Goal: Task Accomplishment & Management: Manage account settings

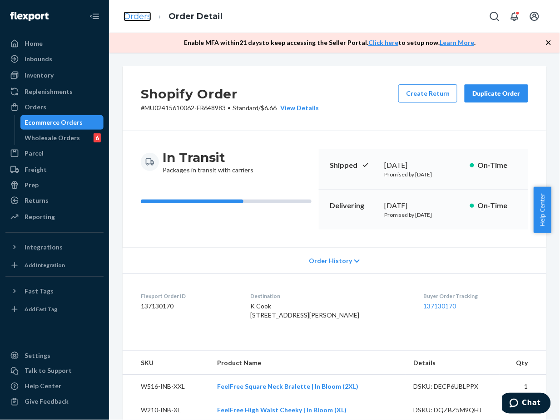
click at [128, 15] on link "Orders" at bounding box center [137, 16] width 28 height 10
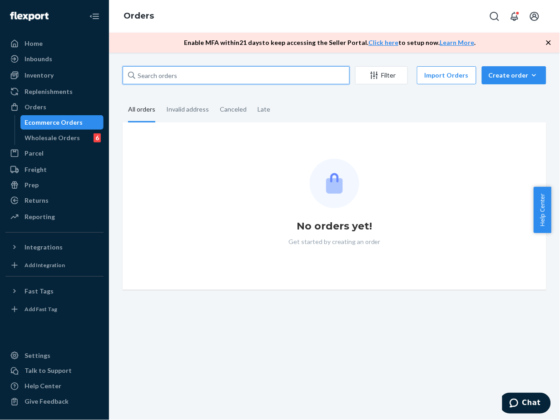
click at [241, 80] on input "text" at bounding box center [236, 75] width 227 height 18
paste input "MU02415617570"
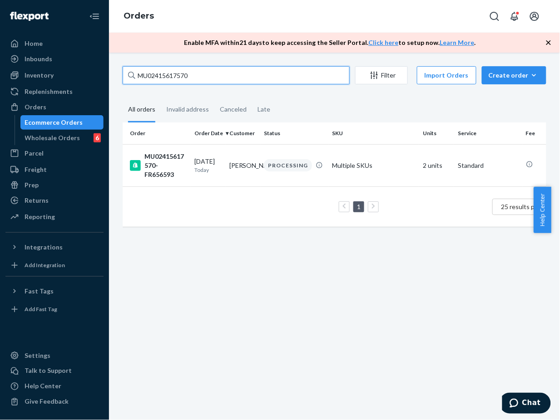
type input "MU02415617570"
click at [258, 170] on td "[PERSON_NAME]" at bounding box center [243, 165] width 35 height 42
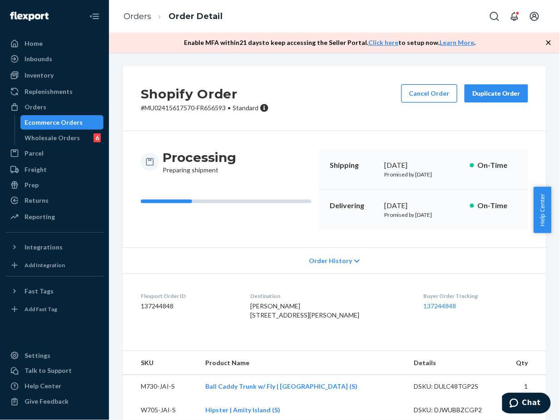
click at [415, 98] on button "Cancel Order" at bounding box center [429, 93] width 56 height 18
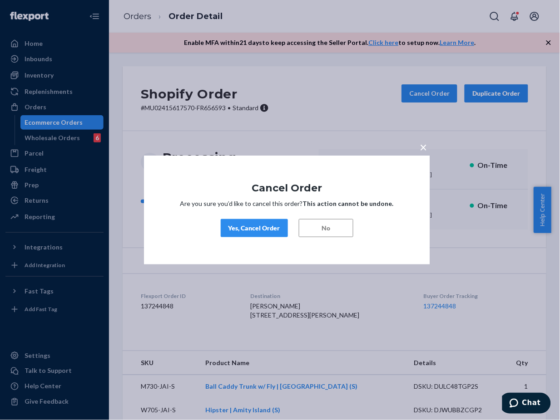
click at [270, 226] on div "Yes, Cancel Order" at bounding box center [254, 228] width 52 height 9
